Goal: Task Accomplishment & Management: Use online tool/utility

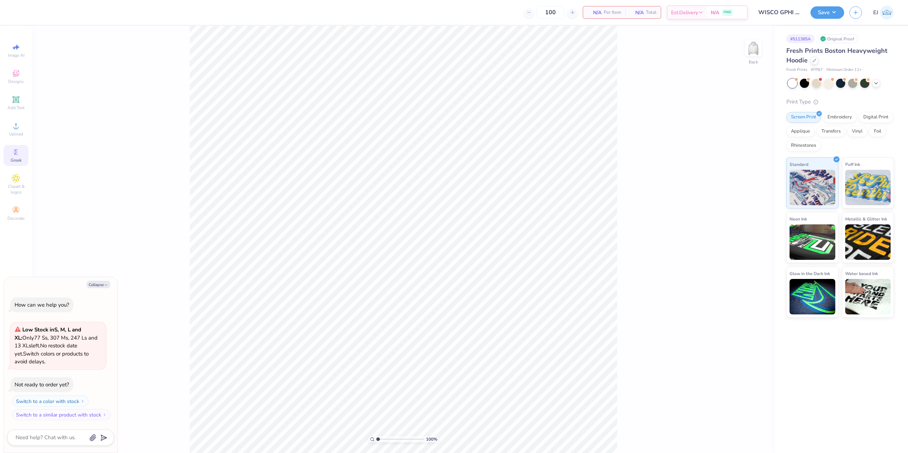
click at [21, 148] on div "Greek" at bounding box center [16, 155] width 25 height 21
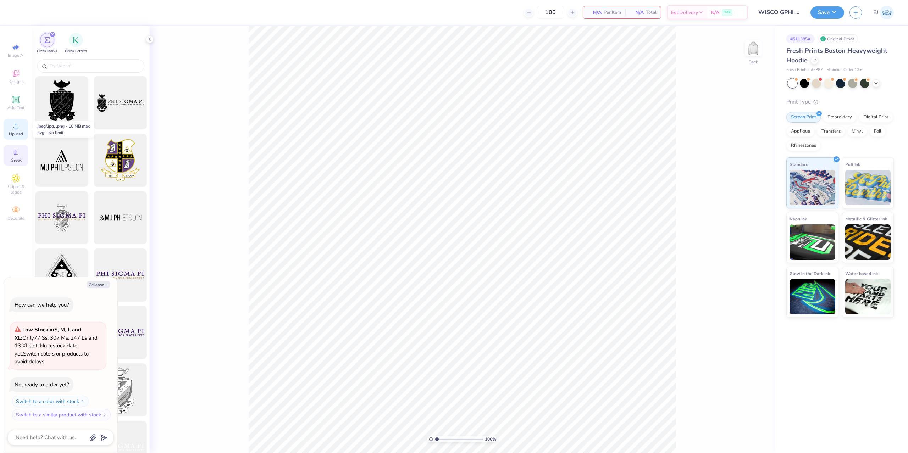
click at [13, 135] on span "Upload" at bounding box center [16, 134] width 14 height 6
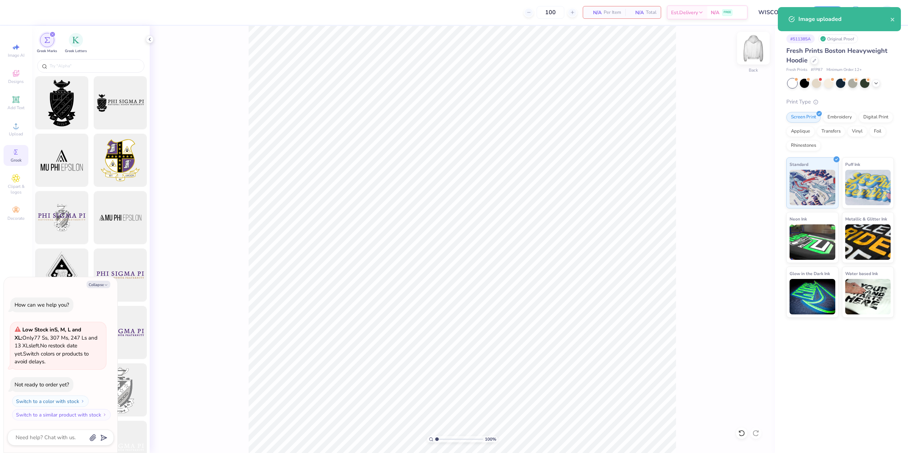
click at [754, 62] on div "Back" at bounding box center [753, 52] width 16 height 25
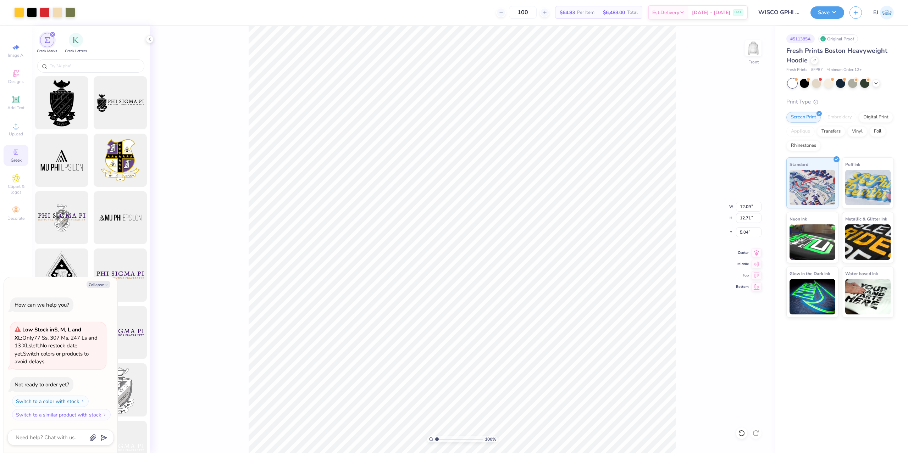
type textarea "x"
type input "5.00"
click at [746, 206] on input "12.09" at bounding box center [749, 207] width 26 height 10
type input "12.5"
type textarea "x"
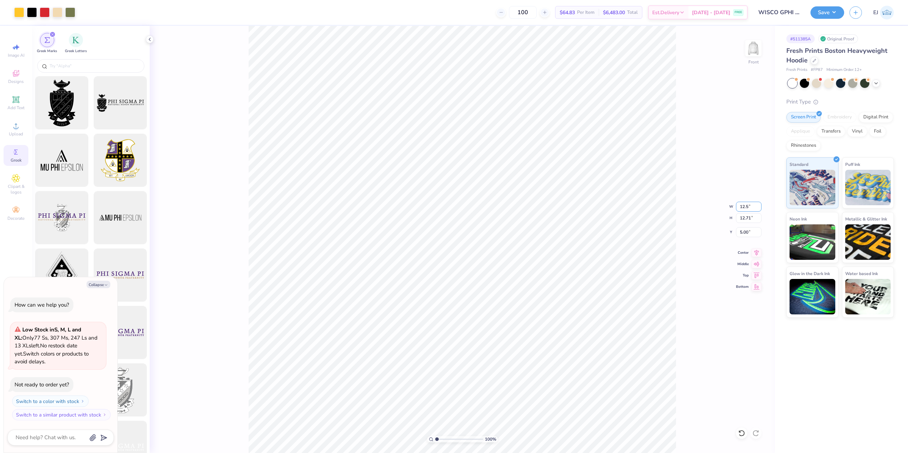
type input "12.50"
type input "13.14"
type input "6"
type textarea "x"
type input "6.00"
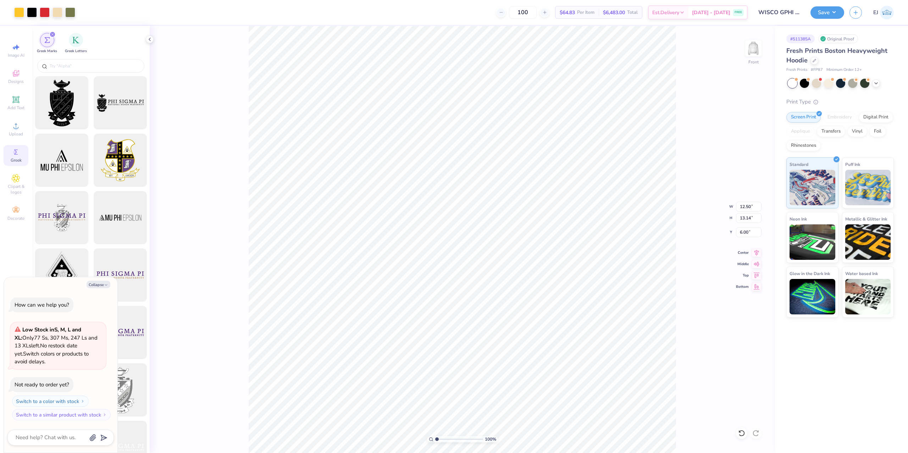
type textarea "x"
click at [750, 234] on input "6.16" at bounding box center [749, 232] width 26 height 10
type input "6"
type textarea "x"
type input "6.00"
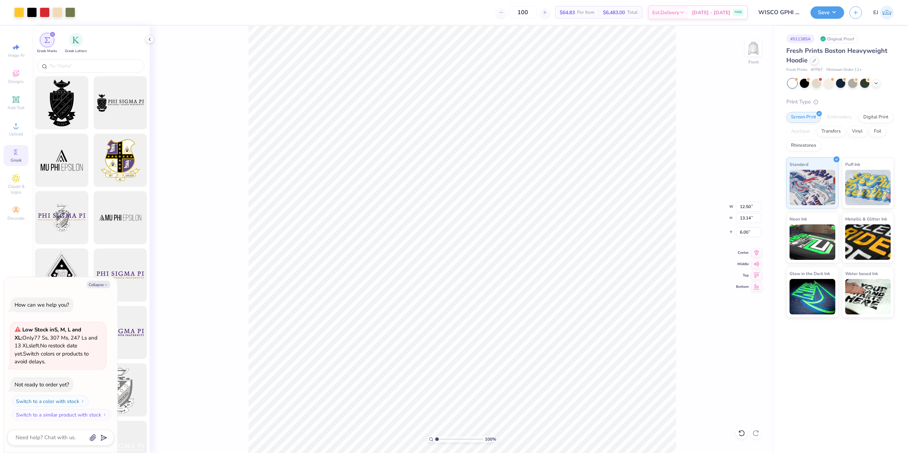
click at [702, 170] on div "100 % Front W 12.50 12.50 " H 13.14 13.14 " Y 6.00 6.00 " Center Middle Top Bot…" at bounding box center [463, 240] width 626 height 428
click at [760, 62] on div "Front" at bounding box center [753, 52] width 16 height 25
click at [754, 58] on div "Back" at bounding box center [753, 52] width 16 height 25
click at [17, 127] on circle at bounding box center [16, 128] width 4 height 4
click at [13, 138] on div "Upload" at bounding box center [16, 129] width 25 height 21
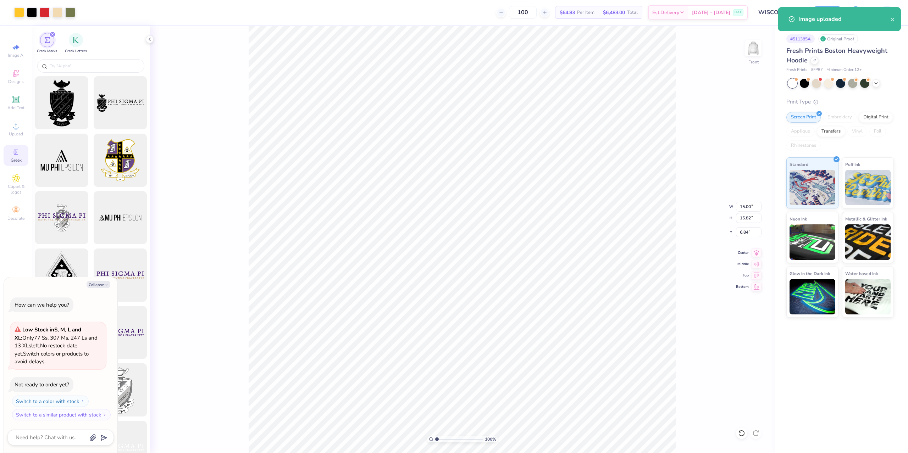
drag, startPoint x: 753, startPoint y: 201, endPoint x: 750, endPoint y: 211, distance: 10.8
click at [753, 203] on div "100 % Front W 15.00 15.00 " H 15.82 15.82 " Y 6.84 6.84 " Center Middle Top Bot…" at bounding box center [463, 240] width 626 height 428
type textarea "x"
click at [741, 205] on input "15.00" at bounding box center [749, 207] width 26 height 10
type input "12.5"
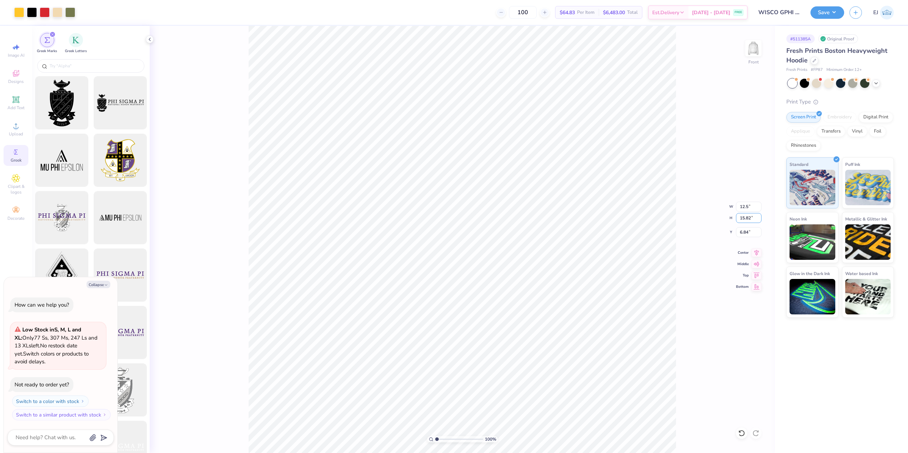
type textarea "x"
type input "12.50"
type input "13.18"
type input "3"
type textarea "x"
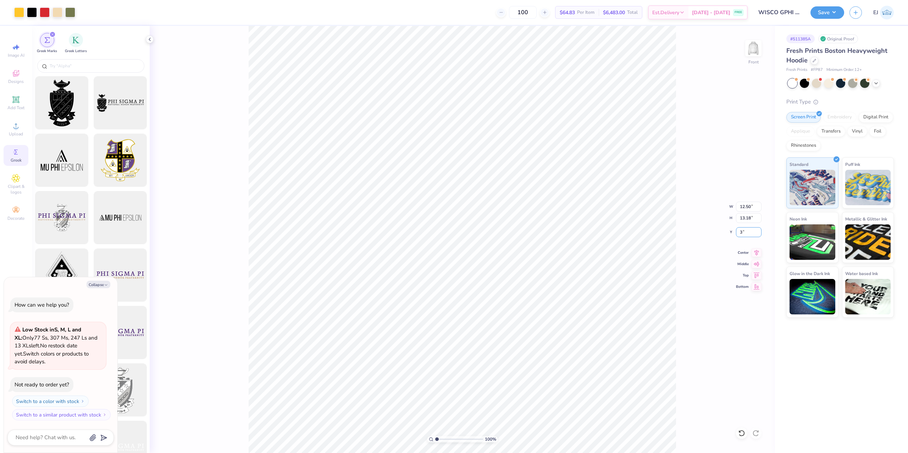
type input "5.00"
click at [754, 59] on div "Front" at bounding box center [753, 52] width 16 height 25
click at [12, 132] on span "Upload" at bounding box center [16, 134] width 14 height 6
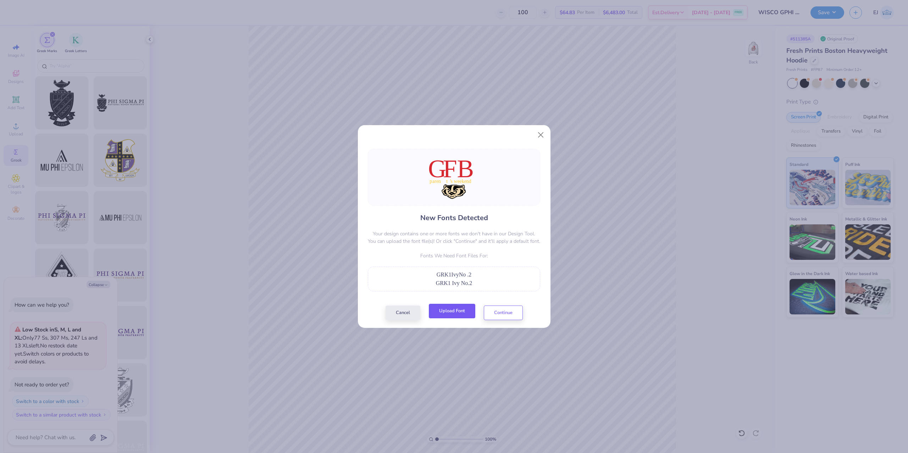
click at [462, 311] on button "Upload Font" at bounding box center [452, 311] width 46 height 15
click at [519, 303] on div "New Fonts Detected Your design contains one or more fonts we don't have in our …" at bounding box center [454, 234] width 177 height 171
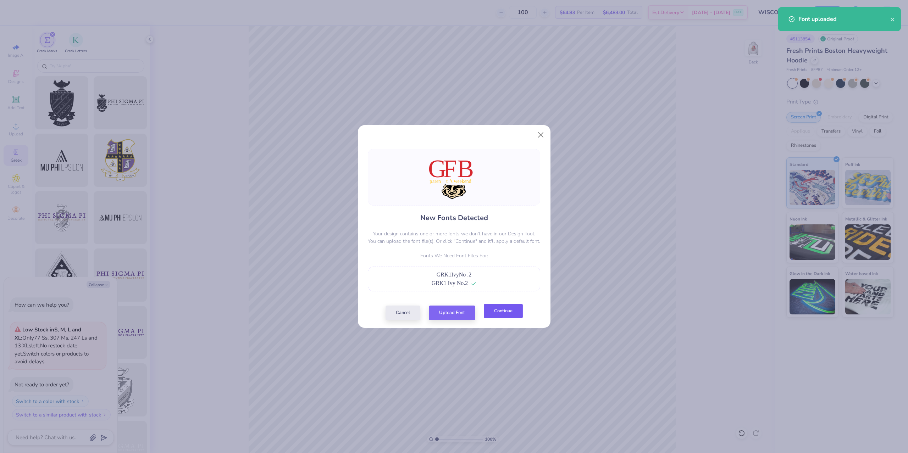
click at [514, 316] on button "Continue" at bounding box center [503, 311] width 39 height 15
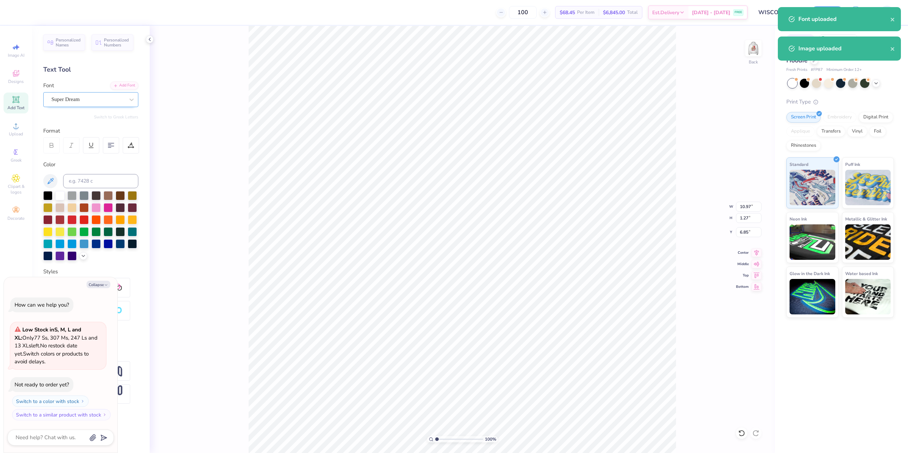
drag, startPoint x: 87, startPoint y: 108, endPoint x: 90, endPoint y: 105, distance: 3.8
click at [87, 108] on div "Personalized Names Personalized Numbers Text Tool Add Font Font Super Dream Swi…" at bounding box center [91, 240] width 118 height 428
click at [93, 101] on div "Super Dream" at bounding box center [88, 99] width 75 height 11
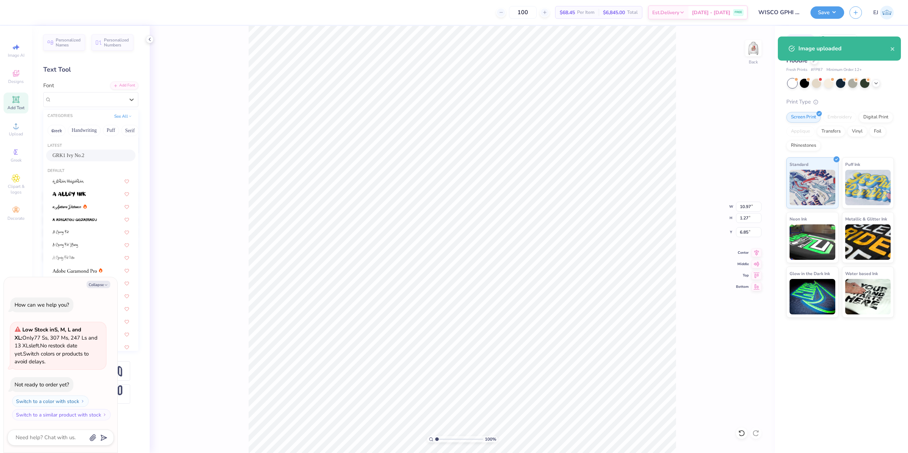
click at [74, 157] on span "GRK1 Ivy No.2" at bounding box center [69, 155] width 32 height 7
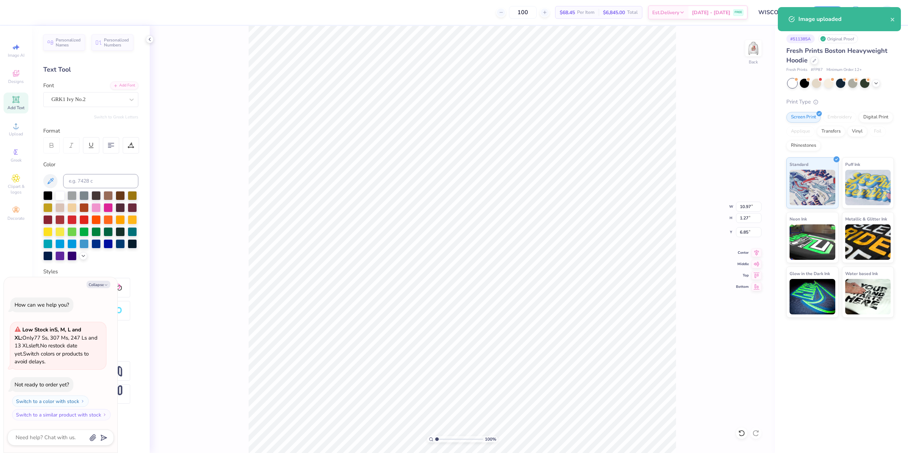
type textarea "x"
type input "13.36"
type input "0.99"
type input "6.95"
type textarea "x"
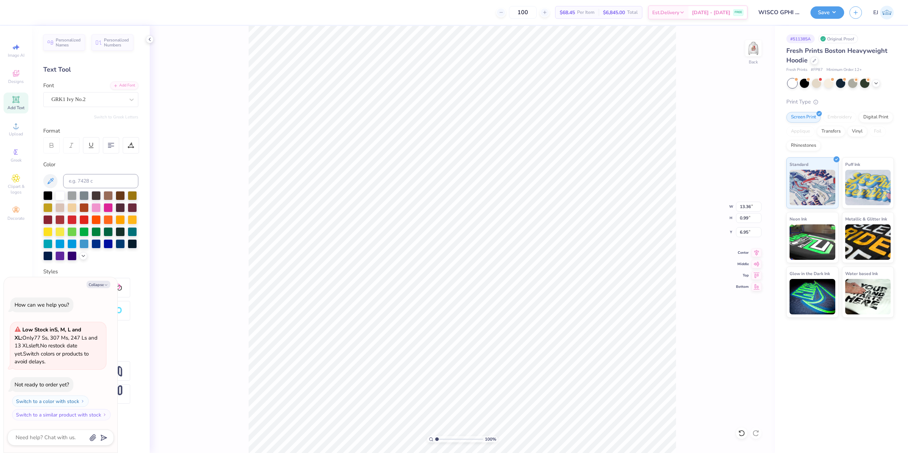
type input "12.00"
type input "4.87"
type input "1.42"
click at [103, 101] on div "Super Dream" at bounding box center [88, 99] width 75 height 11
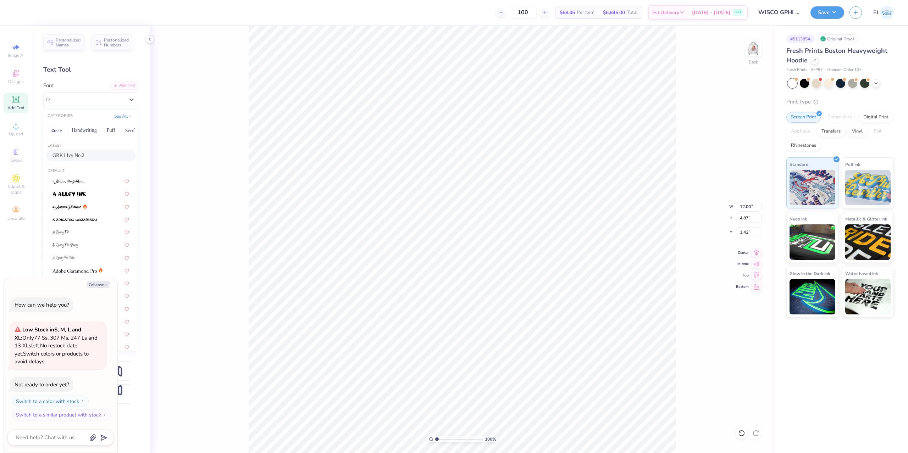
click at [83, 154] on div "Latest GRK1 Ivy No.2" at bounding box center [90, 153] width 95 height 26
click at [82, 155] on span "GRK1 Ivy No.2" at bounding box center [69, 155] width 32 height 7
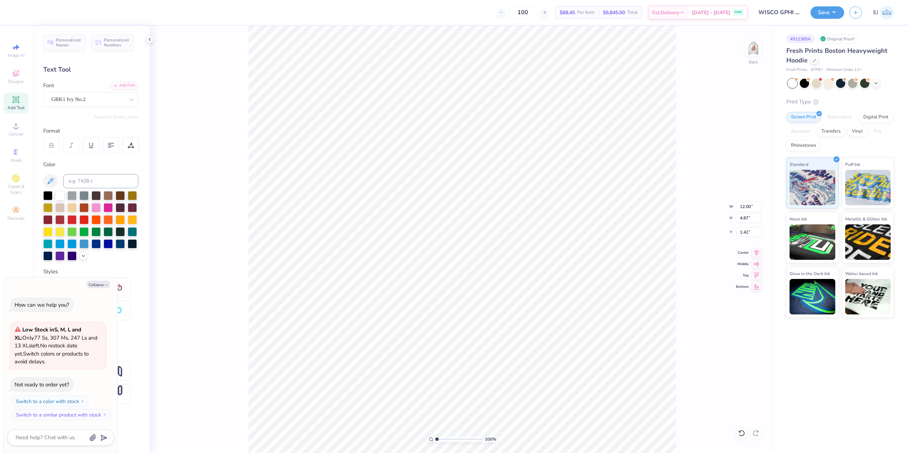
type textarea "x"
type input "13.26"
type input "4.95"
type input "1.86"
type textarea "x"
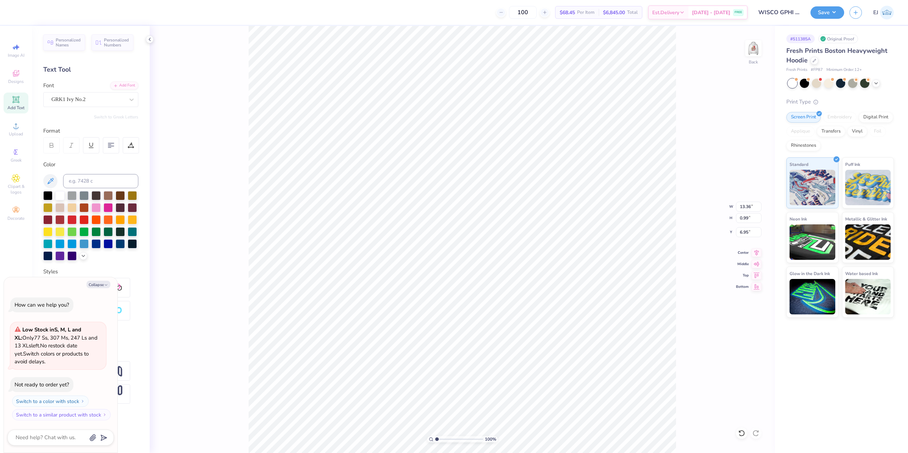
type input "7.20"
click at [105, 286] on icon "button" at bounding box center [106, 285] width 4 height 4
type textarea "x"
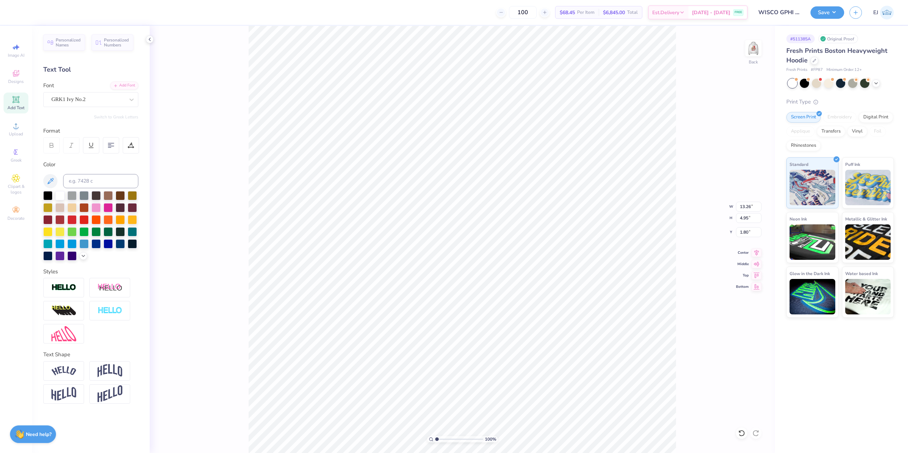
type textarea "x"
click at [110, 317] on div at bounding box center [109, 311] width 41 height 20
type input "13.30"
type input "4.99"
type input "1.78"
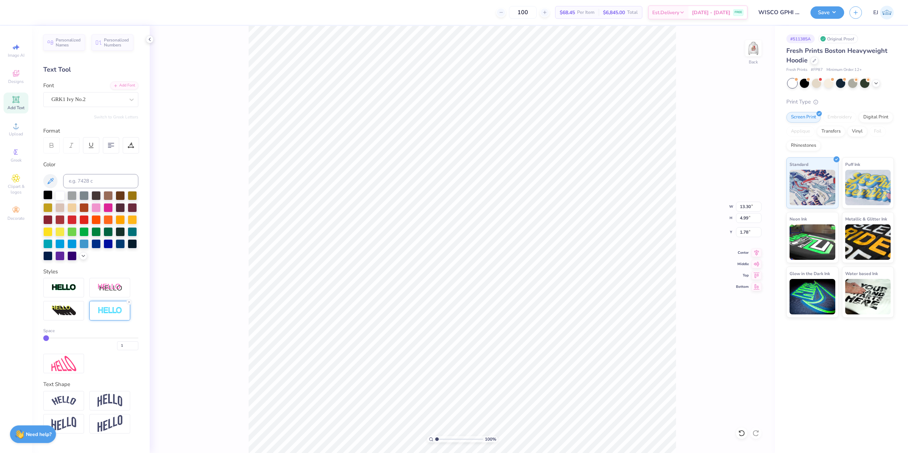
click at [45, 195] on div at bounding box center [47, 195] width 9 height 9
drag, startPoint x: 127, startPoint y: 350, endPoint x: 109, endPoint y: 348, distance: 18.2
click at [117, 348] on input "1" at bounding box center [127, 346] width 21 height 9
type input "3"
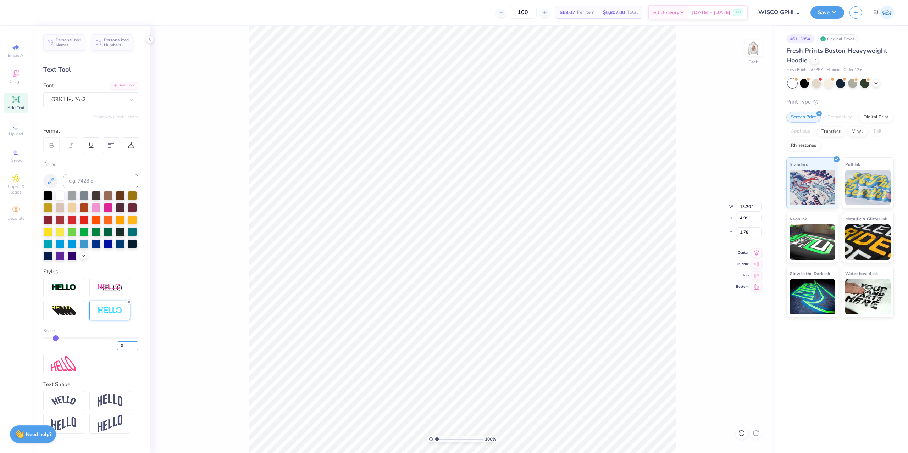
type input "13.38"
type input "5.07"
type input "1.74"
click at [59, 311] on img at bounding box center [63, 311] width 25 height 11
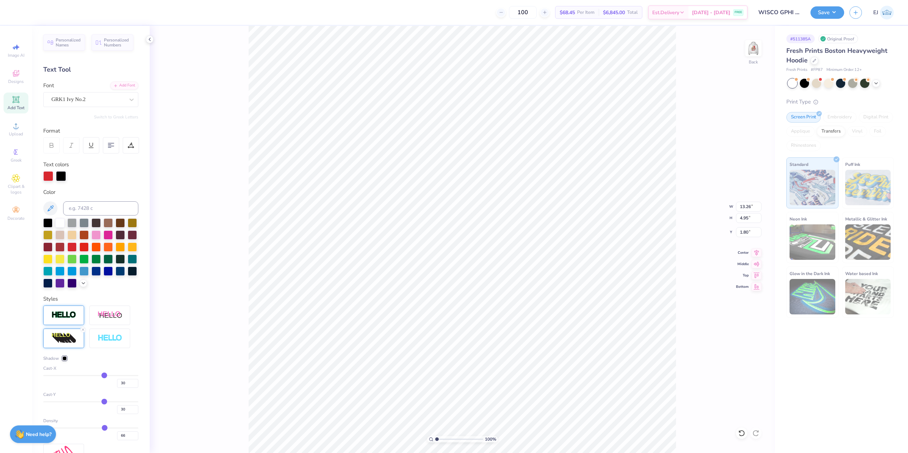
type input "17.24"
type input "6.44"
drag, startPoint x: 130, startPoint y: 385, endPoint x: 117, endPoint y: 383, distance: 13.6
click at [117, 383] on input "30" at bounding box center [127, 383] width 21 height 9
type input "3"
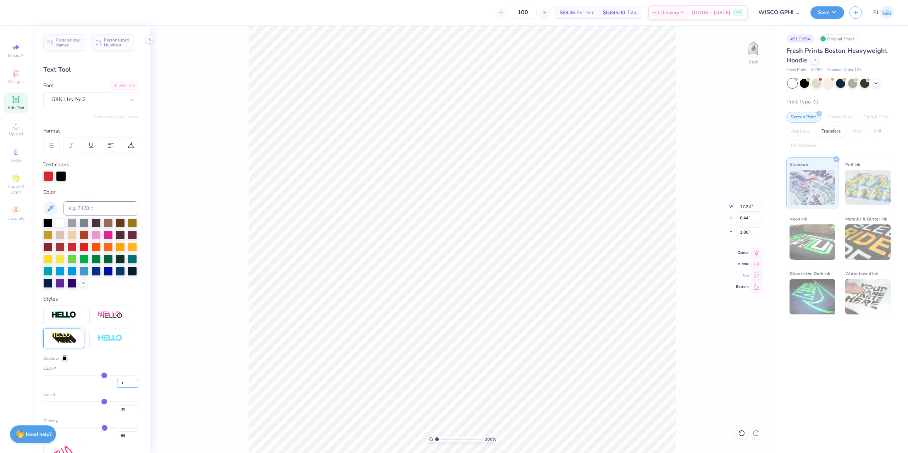
type input "3"
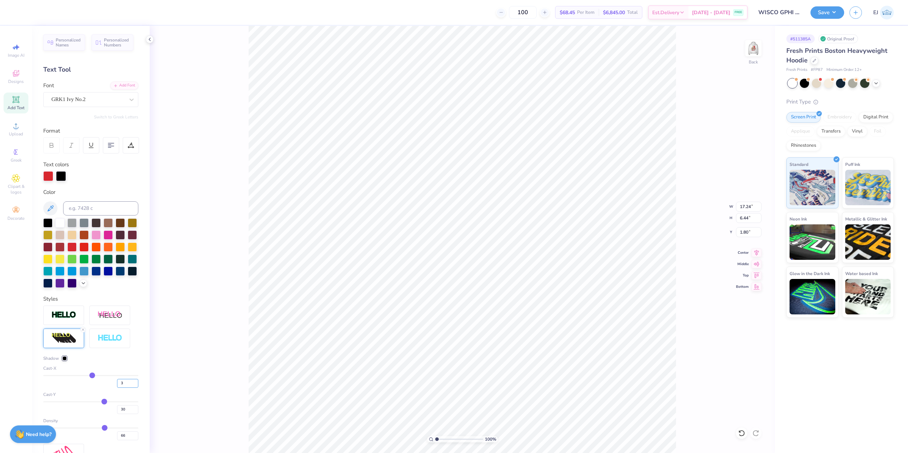
type input "13.66"
drag, startPoint x: 125, startPoint y: 412, endPoint x: 86, endPoint y: 414, distance: 39.8
click at [117, 413] on input "30" at bounding box center [127, 410] width 21 height 9
type input "3"
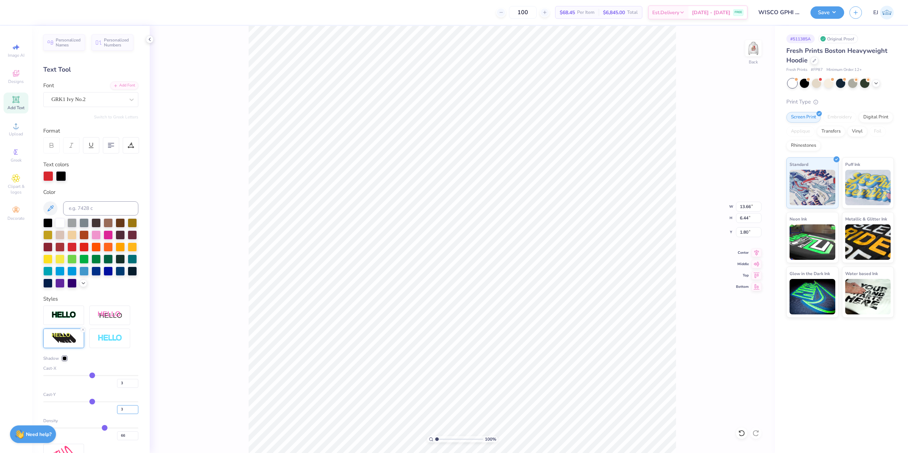
type input "5.10"
drag, startPoint x: 125, startPoint y: 408, endPoint x: 85, endPoint y: 411, distance: 40.2
click at [117, 411] on input "3" at bounding box center [127, 410] width 21 height 9
type input "1"
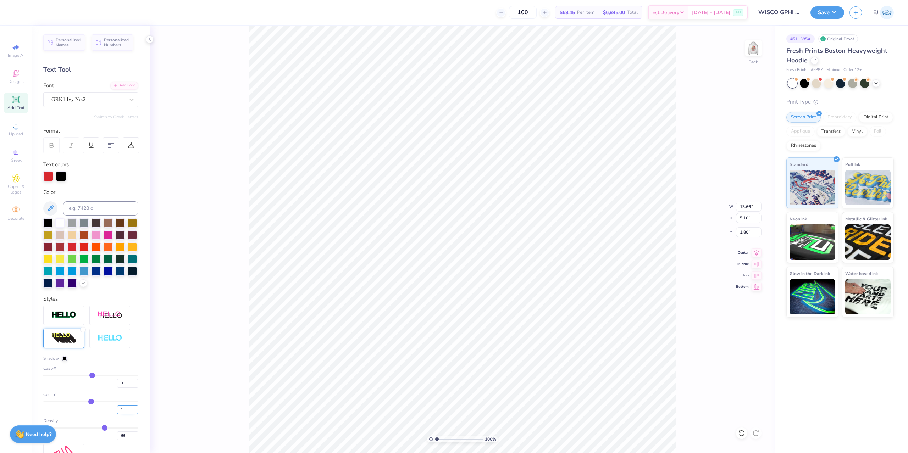
type input "5.00"
drag, startPoint x: 123, startPoint y: 409, endPoint x: 53, endPoint y: 411, distance: 70.3
click at [117, 410] on input "1" at bounding box center [127, 410] width 21 height 9
type input "5"
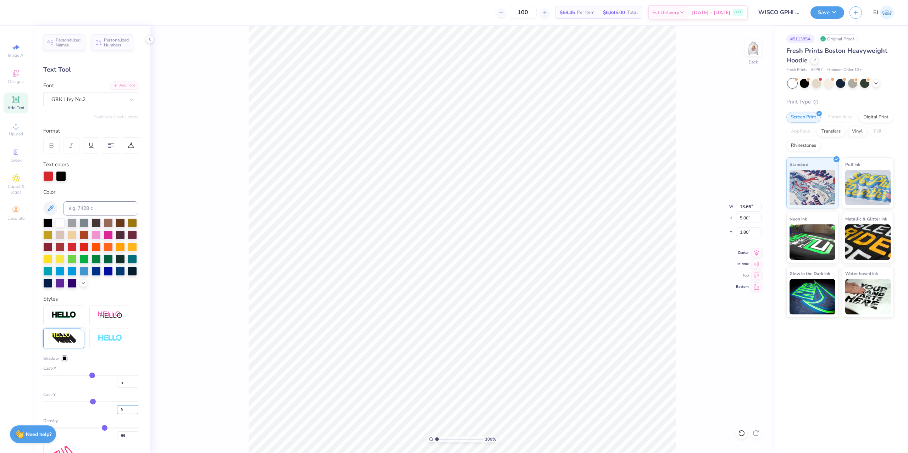
type input "5.20"
click at [70, 319] on img at bounding box center [63, 315] width 25 height 8
type input "13.68"
type input "5.22"
type input "1.78"
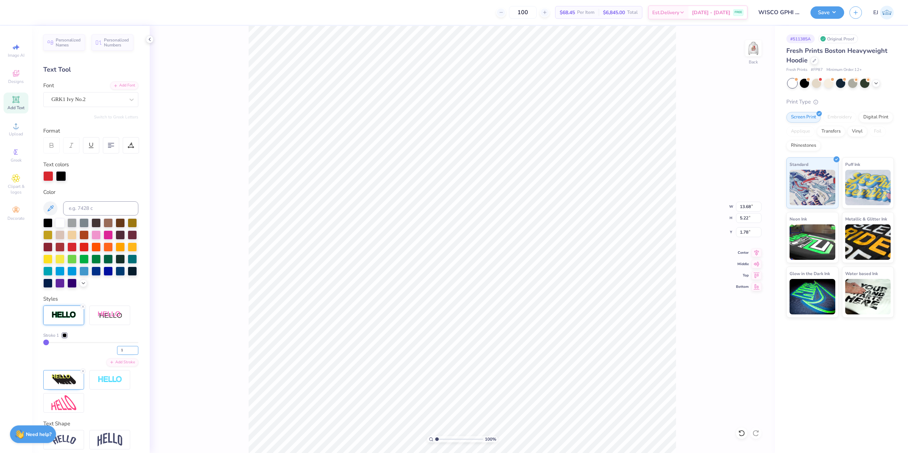
drag, startPoint x: 130, startPoint y: 352, endPoint x: 73, endPoint y: 351, distance: 56.1
click at [117, 351] on input "1" at bounding box center [127, 350] width 21 height 9
type input "3"
type input "13.72"
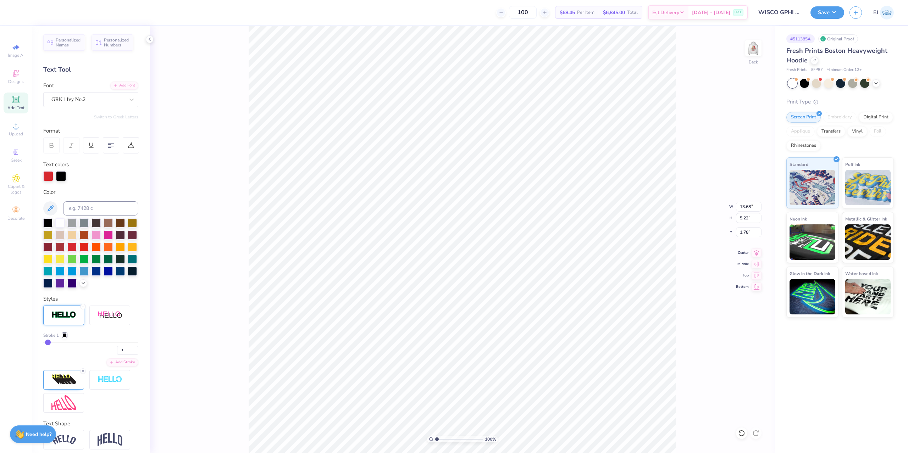
type input "5.26"
type input "1.74"
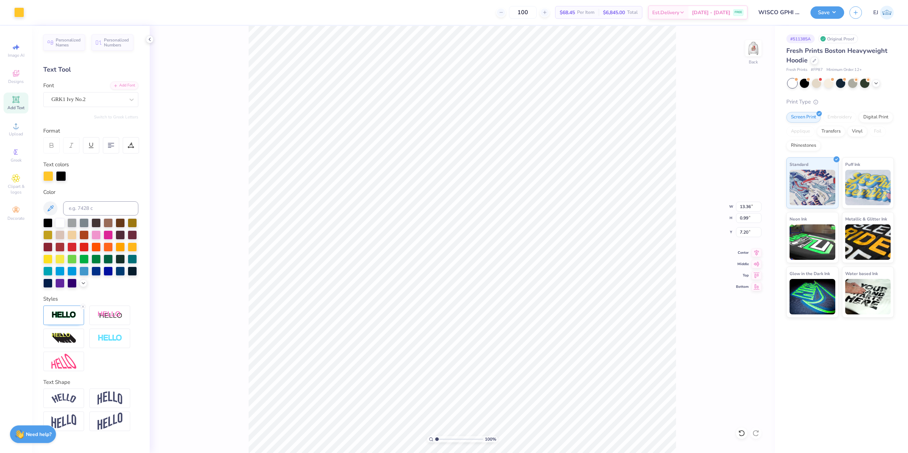
type input "13.40"
type input "1.03"
type input "7.18"
type input "13.72"
type input "5.26"
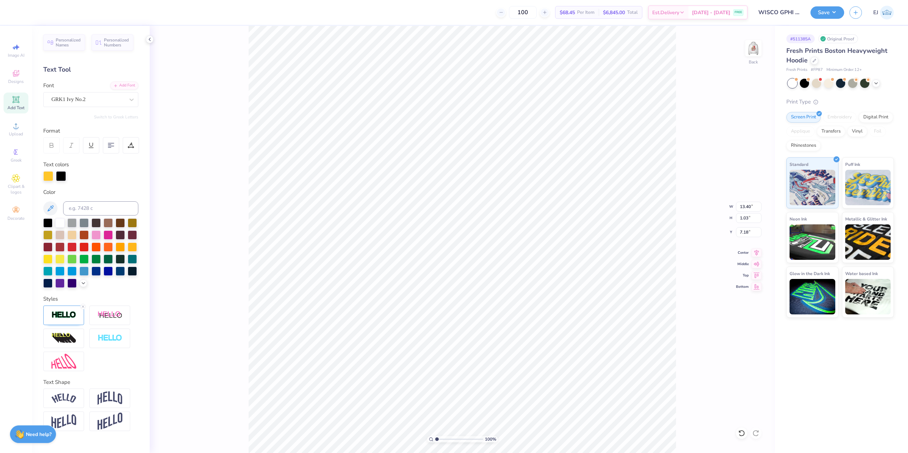
type input "1.74"
click at [62, 344] on img at bounding box center [63, 338] width 25 height 11
drag, startPoint x: 126, startPoint y: 437, endPoint x: 64, endPoint y: 416, distance: 65.8
click at [117, 433] on input "66" at bounding box center [127, 436] width 21 height 9
type input "100"
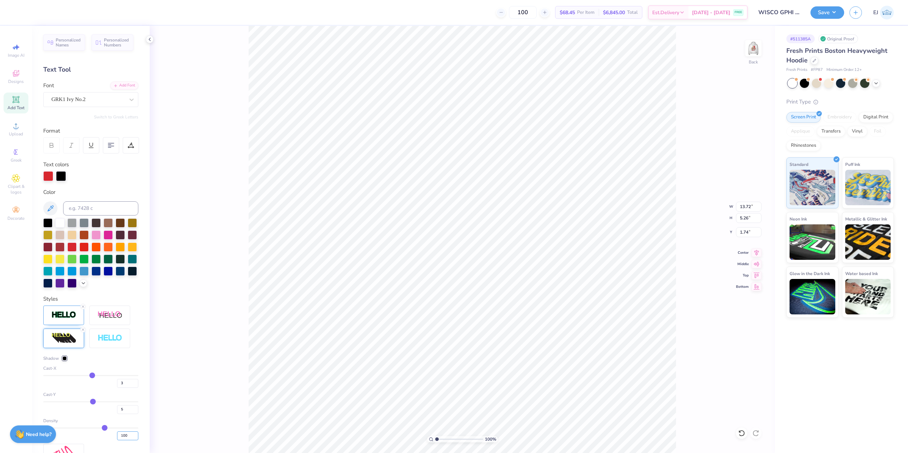
type input "100"
type input "7.16"
click at [82, 309] on icon at bounding box center [83, 307] width 4 height 4
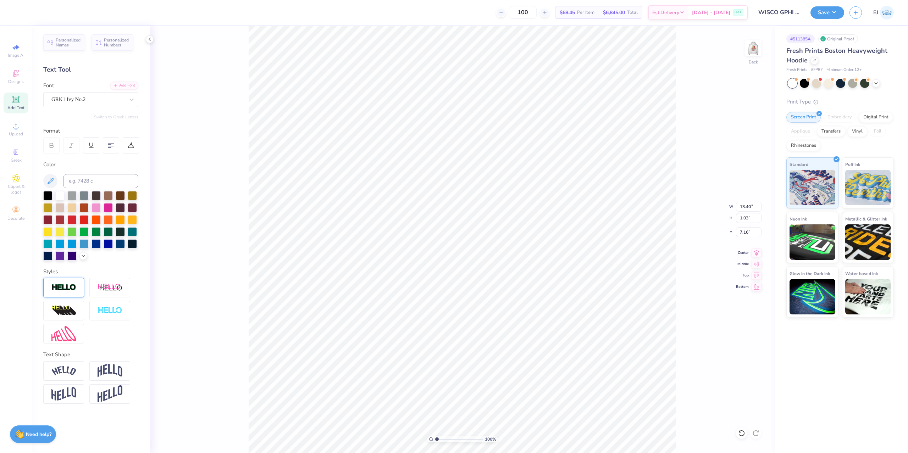
type input "13.36"
type input "0.99"
type input "7.18"
click at [756, 253] on icon at bounding box center [757, 252] width 10 height 9
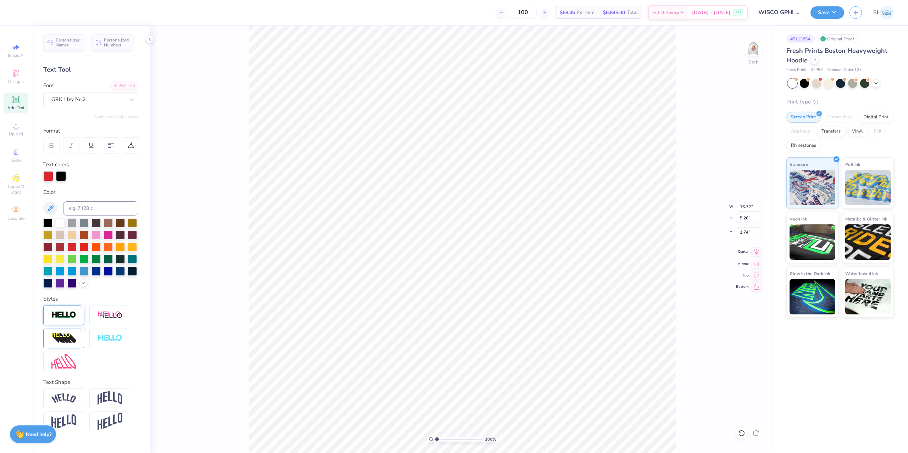
click at [748, 252] on span "Center" at bounding box center [742, 251] width 13 height 5
type input "7.32"
type input "4.36"
type input "8.64"
click at [751, 253] on div "Center" at bounding box center [749, 252] width 26 height 9
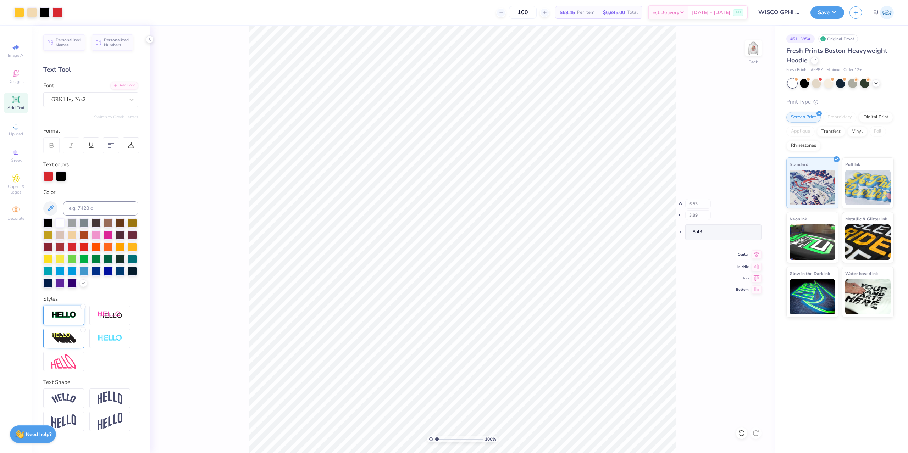
type input "8.43"
click at [746, 210] on input "13.72" at bounding box center [749, 207] width 26 height 10
type input "3.50"
type input "2.70"
type input "3.00"
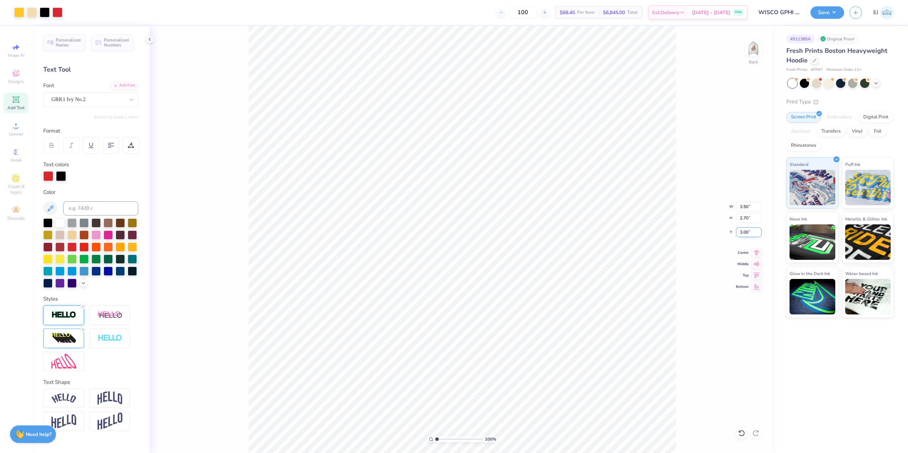
click at [749, 232] on input "3.00" at bounding box center [749, 232] width 26 height 10
click at [717, 118] on div "100 % Back W 3.50 3.50 " H 2.70 2.70 " Y 3.00 3.00 " Center Middle Top Bottom" at bounding box center [463, 240] width 626 height 428
click at [825, 15] on button "Save" at bounding box center [828, 11] width 34 height 12
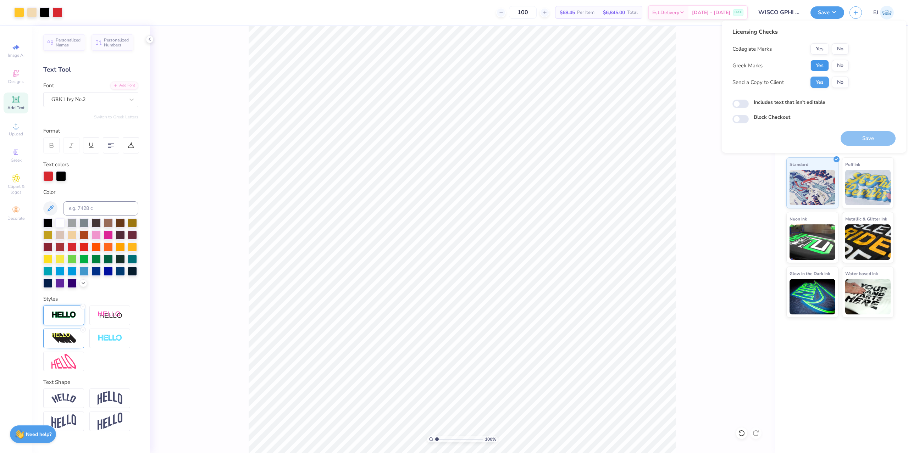
click at [823, 67] on button "Yes" at bounding box center [820, 65] width 18 height 11
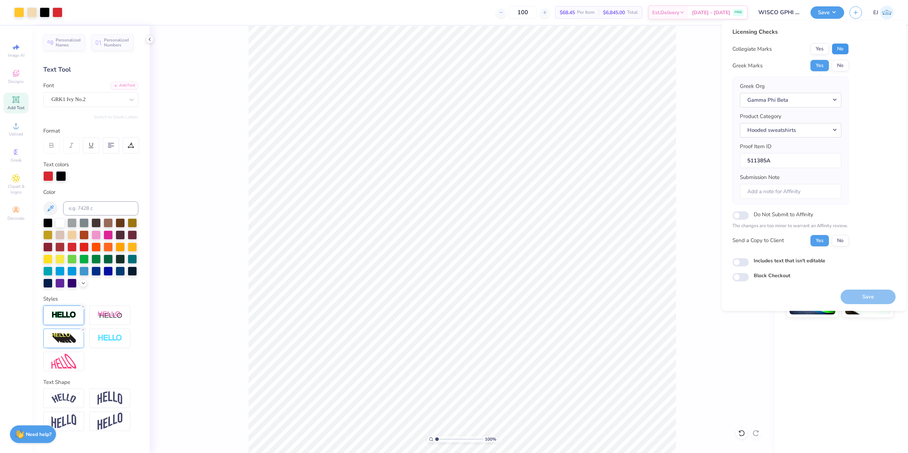
click at [843, 45] on button "No" at bounding box center [840, 48] width 17 height 11
click at [887, 301] on button "Save" at bounding box center [868, 297] width 55 height 15
